Goal: Transaction & Acquisition: Purchase product/service

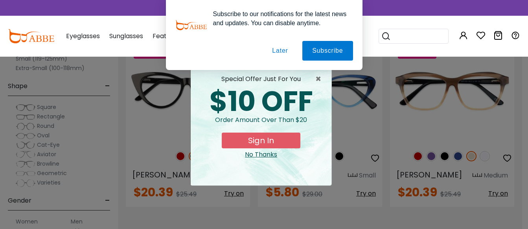
click at [285, 52] on button "Later" at bounding box center [279, 51] width 35 height 20
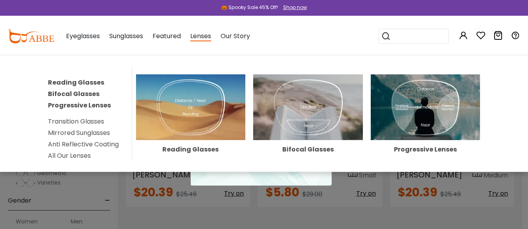
click at [208, 36] on span "Lenses" at bounding box center [200, 36] width 21 height 10
click at [90, 80] on link "Reading Glasses" at bounding box center [76, 82] width 56 height 9
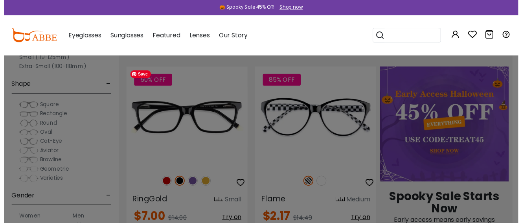
scroll to position [345, 0]
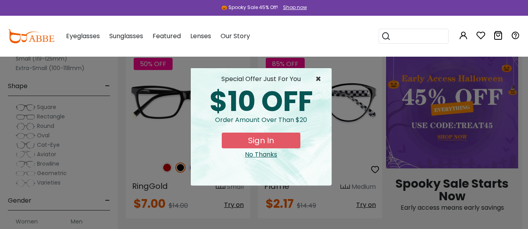
click at [320, 78] on span "×" at bounding box center [320, 78] width 10 height 9
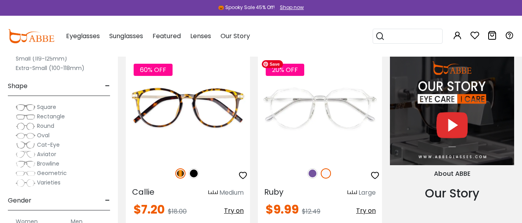
scroll to position [753, 0]
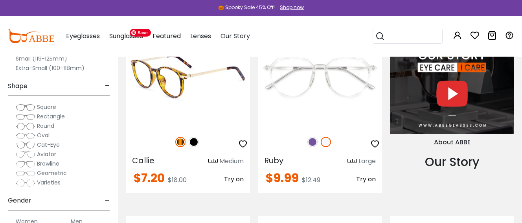
click at [208, 83] on img at bounding box center [188, 76] width 124 height 103
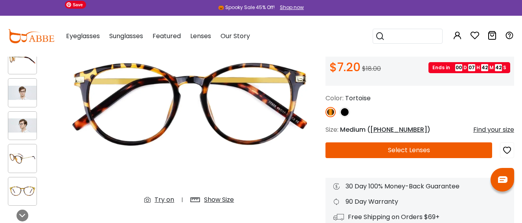
scroll to position [110, 0]
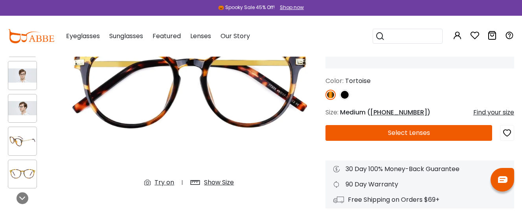
click at [419, 136] on button "Select Lenses" at bounding box center [408, 133] width 167 height 16
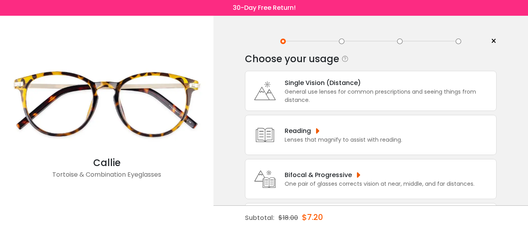
click at [349, 138] on div "Lenses that magnify to assist with reading." at bounding box center [342, 140] width 117 height 8
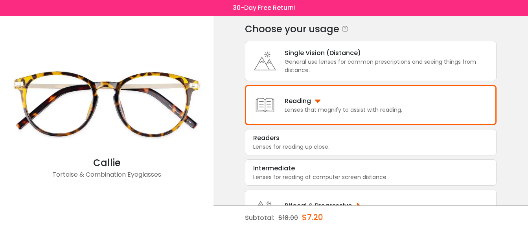
scroll to position [77, 0]
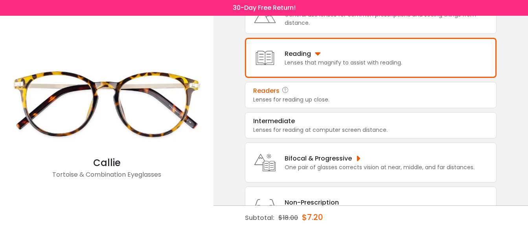
click at [301, 97] on div "Lenses for reading up close." at bounding box center [370, 99] width 235 height 8
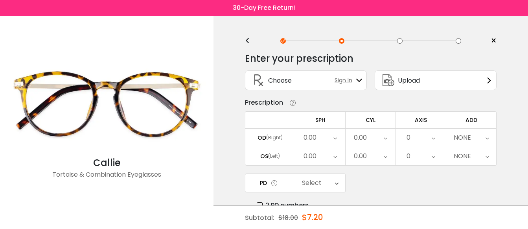
scroll to position [0, 0]
click at [370, 177] on div "PD Select Cancel PD Save 46 47 48 49 50 51 52 53 54 55 56 57 58 59 60 61 62 63 …" at bounding box center [370, 192] width 251 height 37
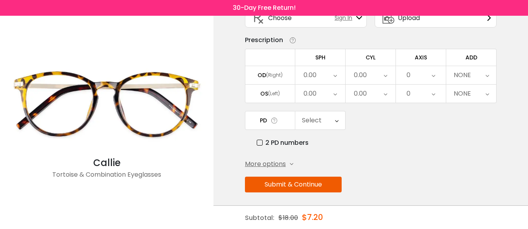
scroll to position [66, 0]
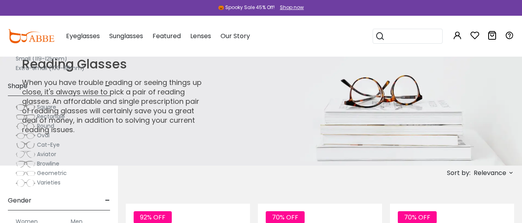
scroll to position [753, 0]
